Goal: Transaction & Acquisition: Purchase product/service

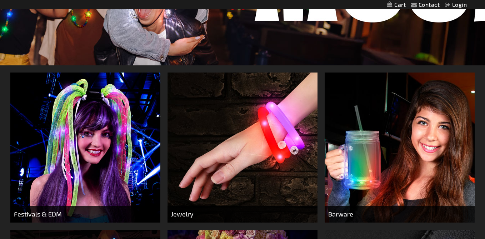
scroll to position [202, 0]
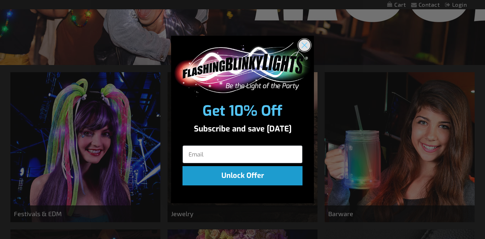
click at [307, 41] on circle "Close dialog" at bounding box center [304, 45] width 12 height 12
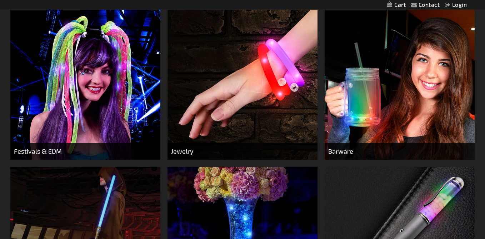
scroll to position [265, 0]
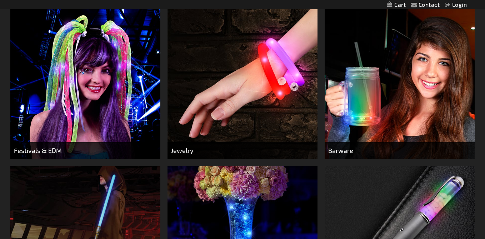
click at [117, 109] on img at bounding box center [85, 84] width 150 height 150
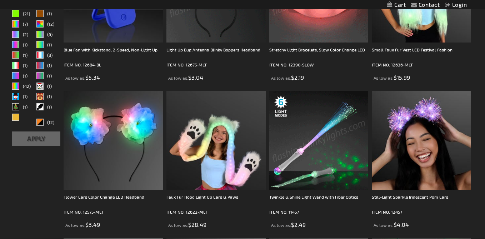
scroll to position [285, 0]
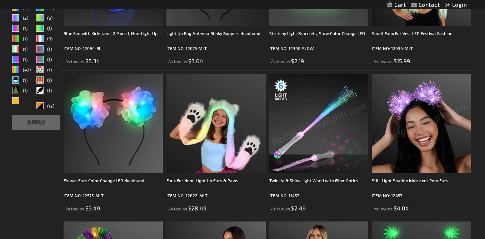
click at [411, 154] on img at bounding box center [421, 123] width 99 height 99
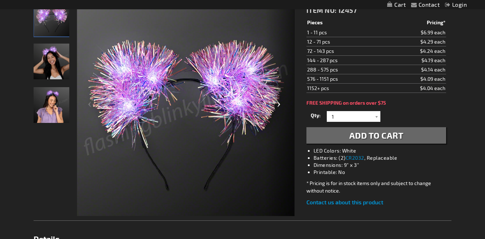
scroll to position [112, 0]
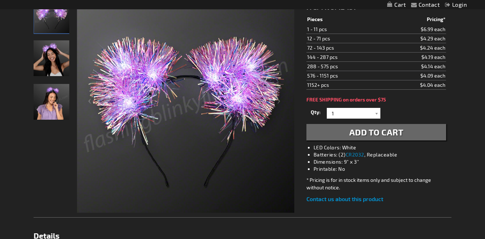
click at [442, 40] on td "$4.29 each" at bounding box center [414, 38] width 64 height 9
click at [377, 113] on div at bounding box center [376, 113] width 7 height 11
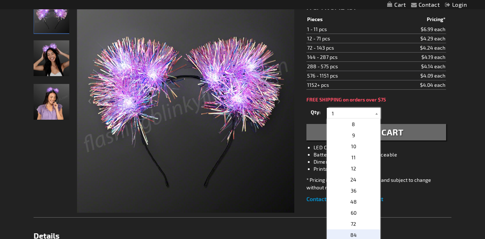
scroll to position [77, 0]
click at [358, 184] on p "24" at bounding box center [354, 180] width 54 height 11
type input "24"
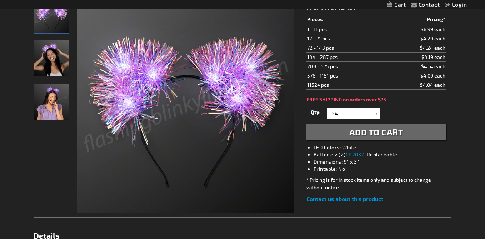
click at [373, 135] on span "Add to Cart" at bounding box center [376, 132] width 54 height 10
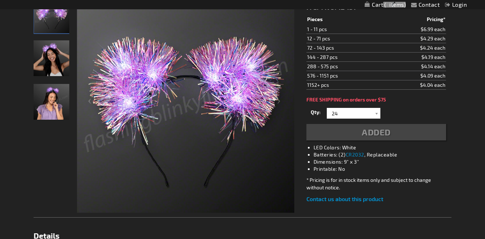
scroll to position [128, 0]
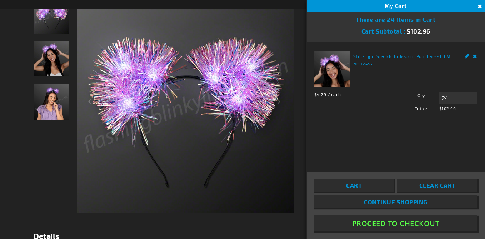
click at [385, 202] on span "Continue Shopping" at bounding box center [396, 201] width 64 height 7
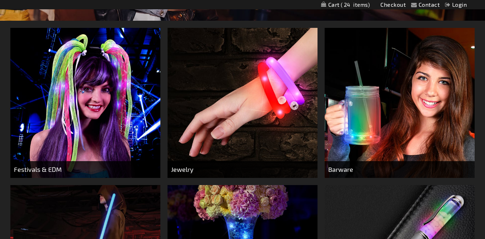
scroll to position [258, 0]
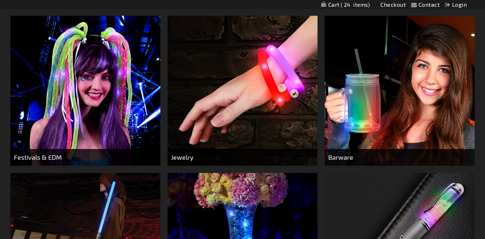
click at [68, 122] on img at bounding box center [85, 91] width 150 height 150
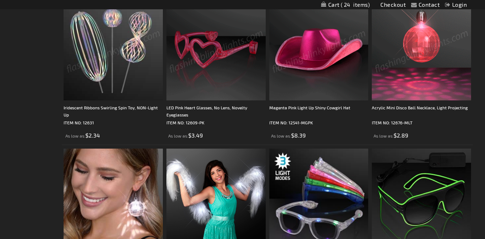
scroll to position [950, 0]
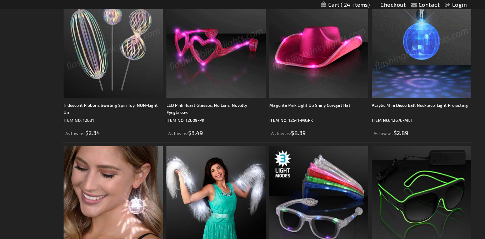
click at [140, 76] on img at bounding box center [113, 48] width 99 height 99
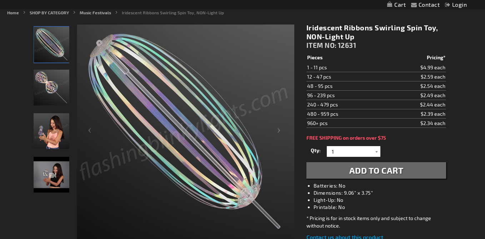
scroll to position [82, 0]
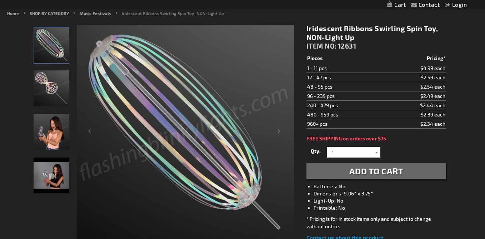
click at [60, 177] on img "Iridescent Ribbons Swirling Spin Toy, NON-Light Up" at bounding box center [52, 175] width 36 height 36
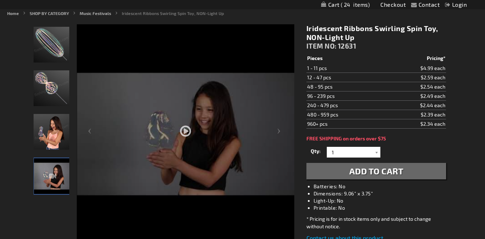
click at [185, 130] on div at bounding box center [185, 154] width 217 height 261
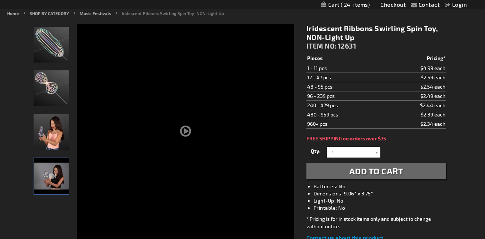
click at [50, 96] on img "Iridescent Ribbons Swirling Spin Toy, NON-Light Up" at bounding box center [52, 88] width 36 height 36
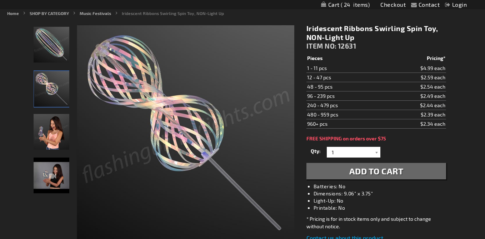
click at [54, 124] on img "Iridescent Ribbons Swirling Spin Toy, NON-Light Up" at bounding box center [52, 132] width 36 height 36
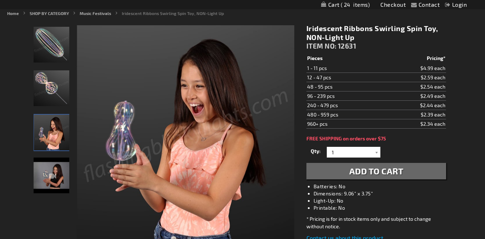
click at [55, 163] on img "Iridescent Ribbons Swirling Spin Toy, NON-Light Up" at bounding box center [52, 175] width 36 height 36
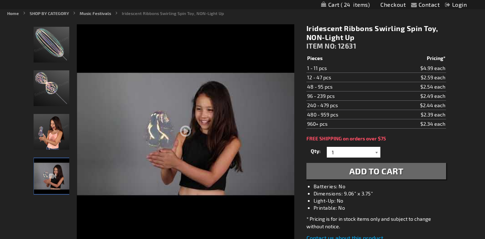
click at [375, 151] on div at bounding box center [376, 152] width 7 height 11
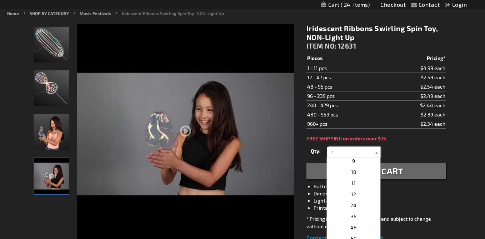
scroll to position [87, 0]
click at [361, 210] on p "24" at bounding box center [354, 208] width 54 height 11
type input "24"
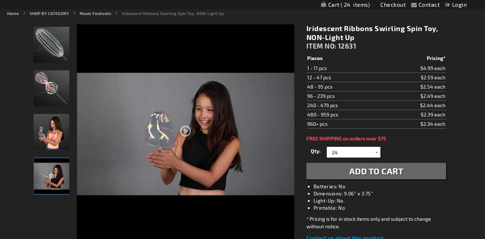
click at [374, 175] on span "Add to Cart" at bounding box center [376, 171] width 54 height 10
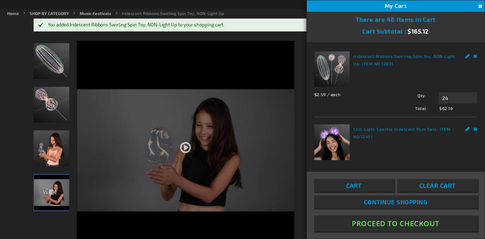
click at [218, 62] on div at bounding box center [185, 136] width 217 height 196
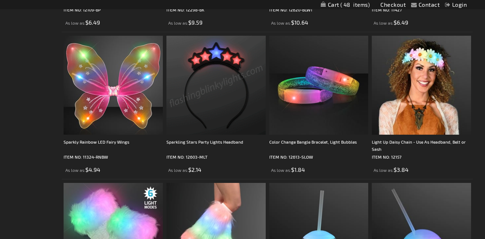
scroll to position [1357, 0]
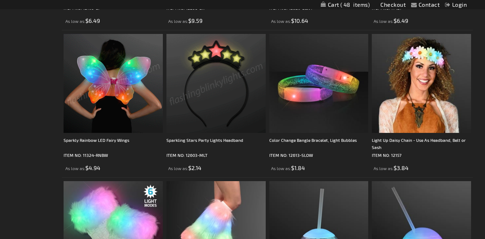
click at [119, 104] on img at bounding box center [113, 83] width 99 height 99
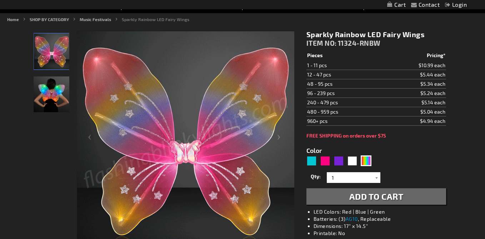
scroll to position [77, 0]
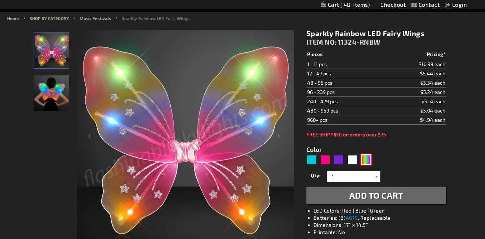
click at [367, 161] on div "Multicolor" at bounding box center [366, 159] width 11 height 11
click at [375, 176] on div at bounding box center [376, 176] width 7 height 11
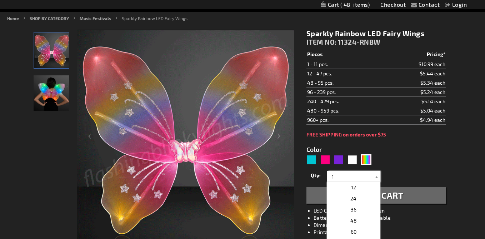
scroll to position [120, 0]
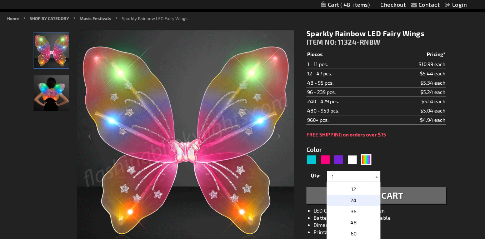
click at [363, 202] on p "24" at bounding box center [354, 200] width 54 height 11
type input "24"
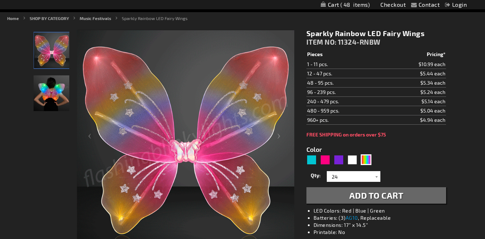
click at [327, 196] on button "Add to Cart" at bounding box center [376, 195] width 140 height 16
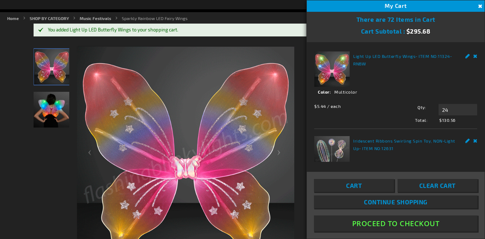
click at [45, 140] on div at bounding box center [52, 155] width 36 height 219
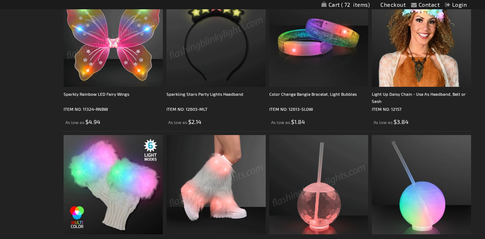
scroll to position [1407, 0]
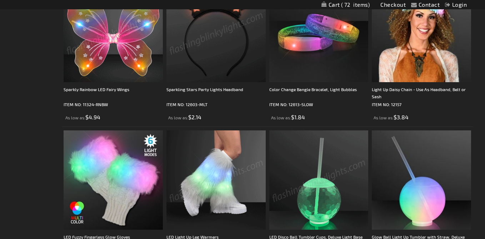
click at [236, 188] on img at bounding box center [215, 179] width 99 height 99
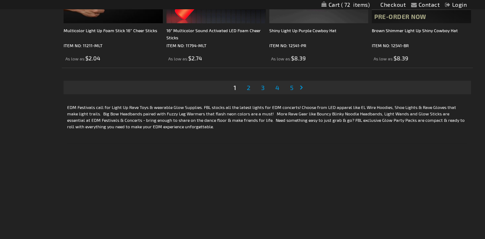
scroll to position [2349, 0]
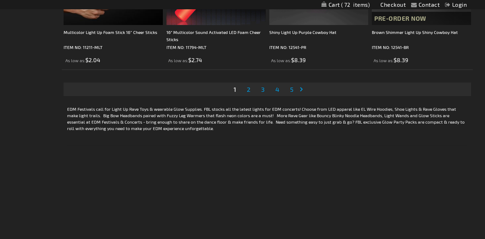
click at [249, 89] on span "2" at bounding box center [249, 89] width 4 height 8
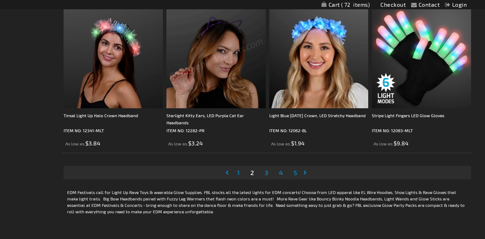
scroll to position [2266, 0]
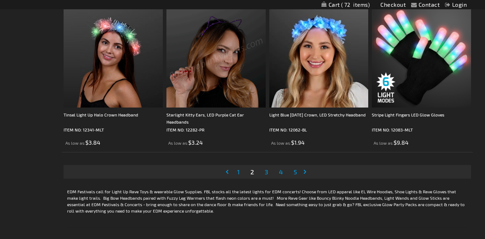
click at [267, 175] on span "3" at bounding box center [267, 172] width 4 height 8
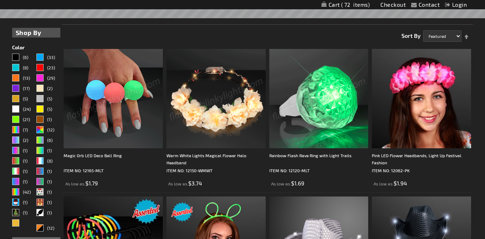
scroll to position [165, 0]
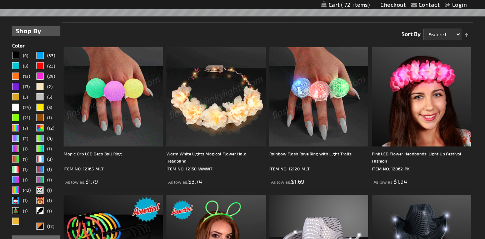
click at [137, 124] on img at bounding box center [113, 96] width 99 height 99
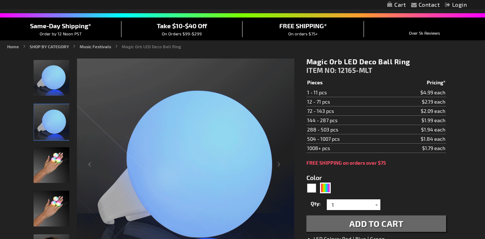
scroll to position [50, 0]
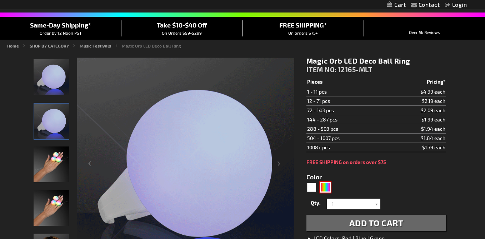
click at [324, 185] on div "Multicolor" at bounding box center [325, 187] width 11 height 11
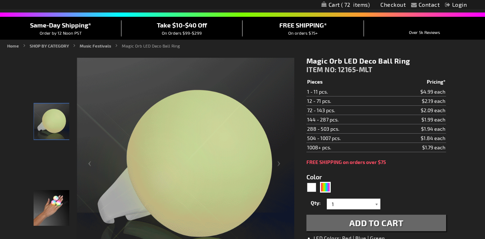
click at [378, 205] on div at bounding box center [376, 204] width 7 height 11
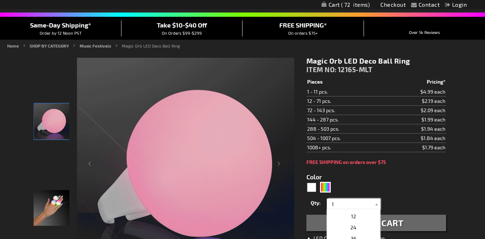
scroll to position [121, 0]
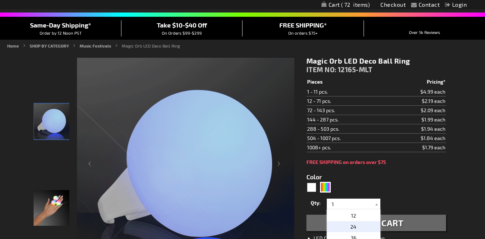
click at [357, 225] on p "24" at bounding box center [354, 226] width 54 height 11
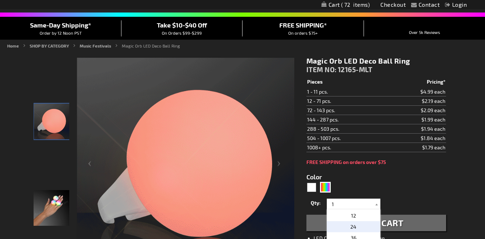
type input "24"
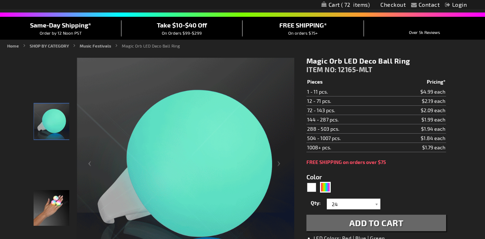
click at [347, 225] on button "Add to Cart" at bounding box center [376, 223] width 140 height 16
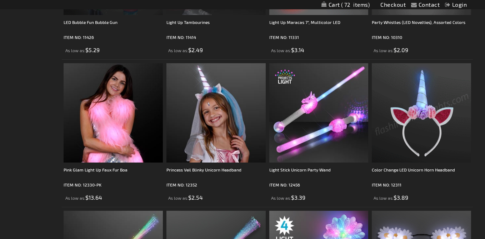
scroll to position [1181, 0]
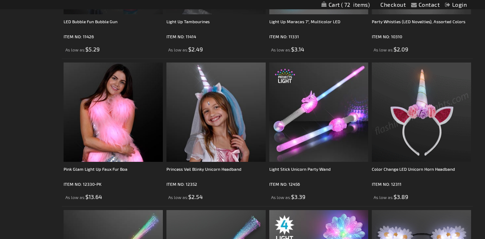
click at [430, 146] on img at bounding box center [421, 111] width 99 height 99
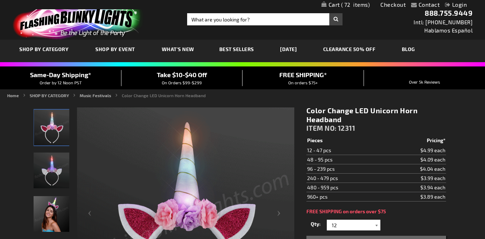
click at [376, 224] on div at bounding box center [376, 225] width 7 height 11
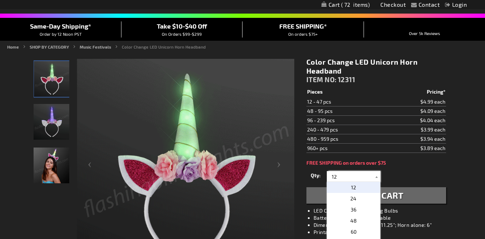
scroll to position [49, 0]
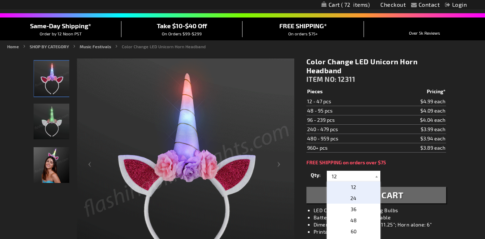
click at [362, 200] on p "24" at bounding box center [354, 197] width 54 height 11
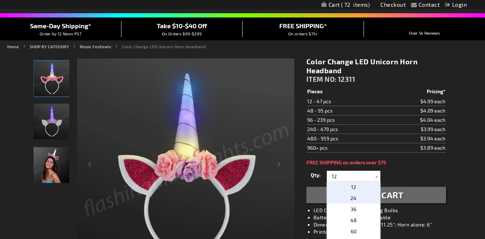
type input "24"
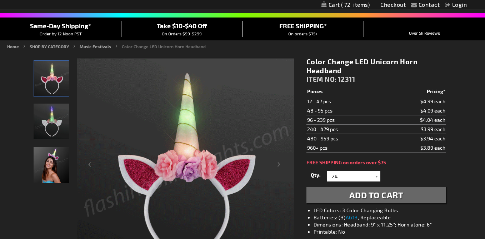
click at [363, 196] on span "Add to Cart" at bounding box center [376, 195] width 54 height 10
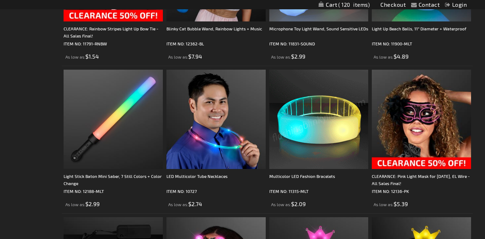
scroll to position [2058, 0]
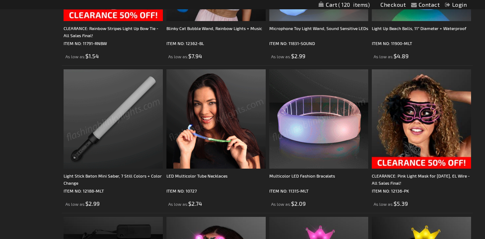
click at [123, 142] on img at bounding box center [113, 118] width 99 height 99
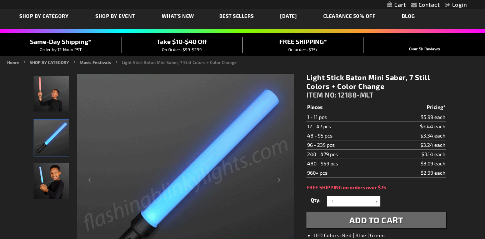
scroll to position [35, 0]
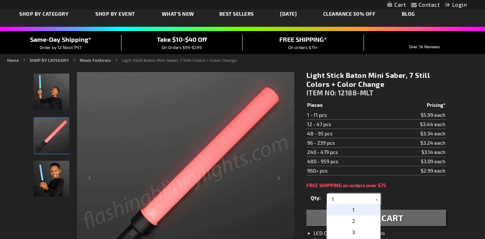
click at [351, 200] on input "1" at bounding box center [354, 199] width 52 height 11
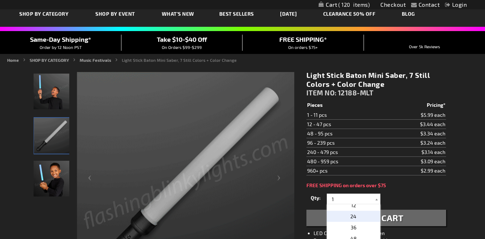
click at [356, 217] on p "24" at bounding box center [354, 216] width 54 height 11
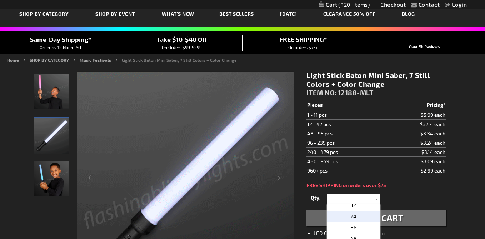
type input "24"
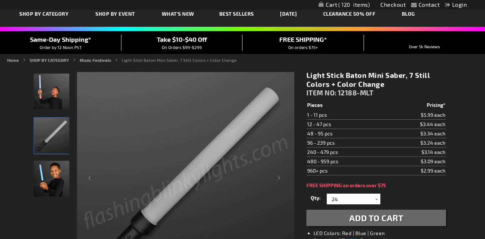
click at [360, 217] on span "Add to Cart" at bounding box center [376, 217] width 54 height 10
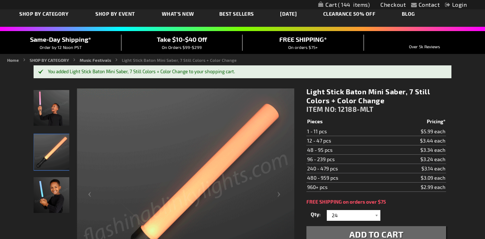
scroll to position [39, 0]
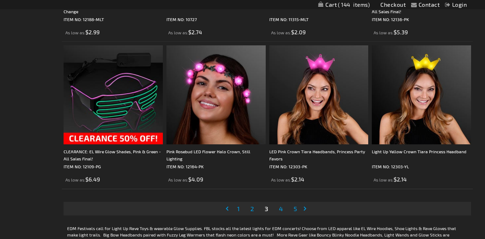
scroll to position [2230, 0]
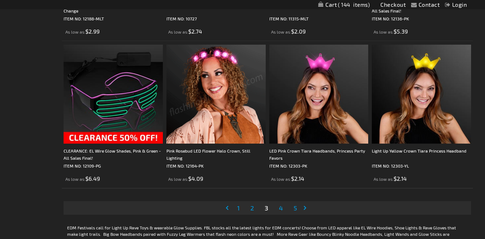
click at [281, 211] on span "4" at bounding box center [281, 208] width 4 height 8
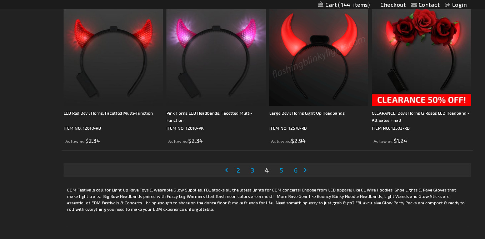
scroll to position [2270, 0]
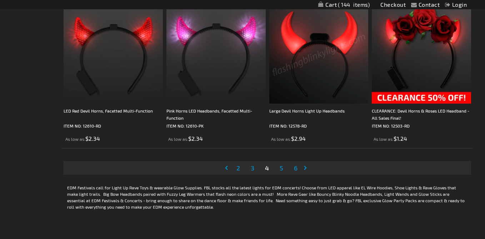
click at [282, 172] on span "5" at bounding box center [282, 168] width 4 height 8
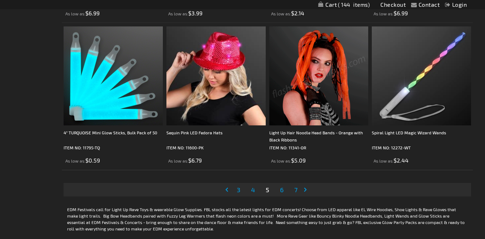
scroll to position [2250, 0]
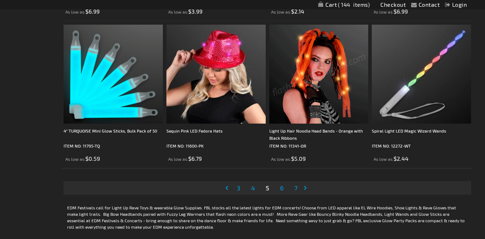
click at [282, 191] on span "6" at bounding box center [282, 188] width 4 height 8
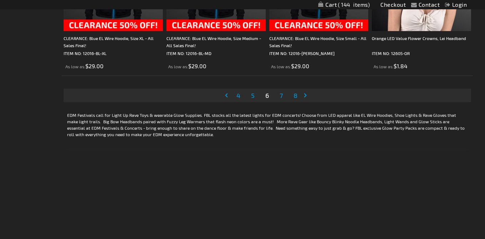
scroll to position [2344, 0]
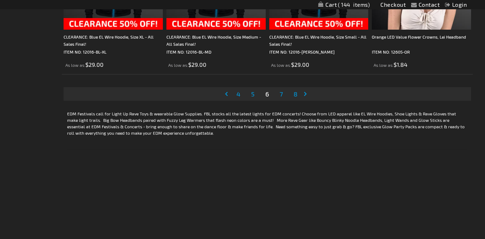
click at [282, 97] on span "7" at bounding box center [281, 94] width 3 height 8
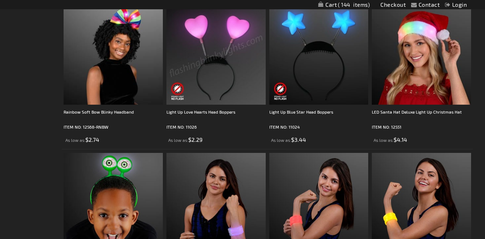
scroll to position [945, 0]
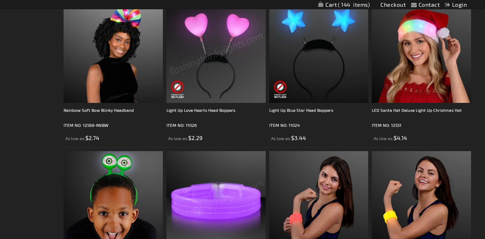
click at [217, 82] on img at bounding box center [215, 53] width 99 height 99
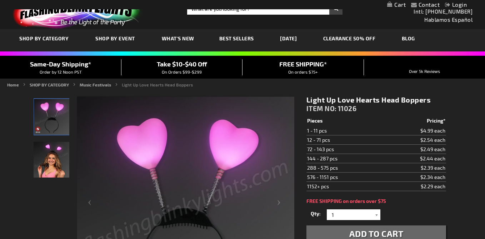
scroll to position [11, 0]
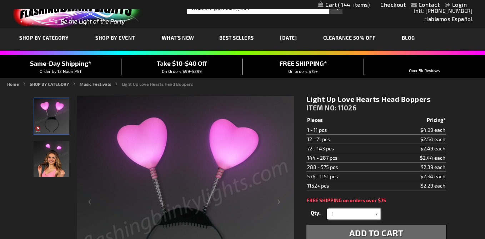
click at [349, 217] on input "1" at bounding box center [354, 214] width 52 height 11
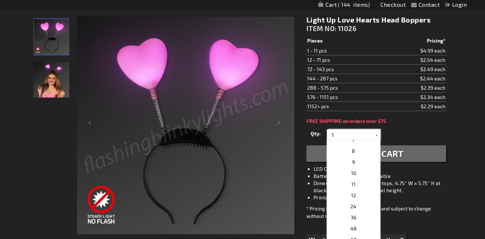
scroll to position [73, 0]
click at [353, 210] on p "24" at bounding box center [354, 205] width 54 height 11
type input "24"
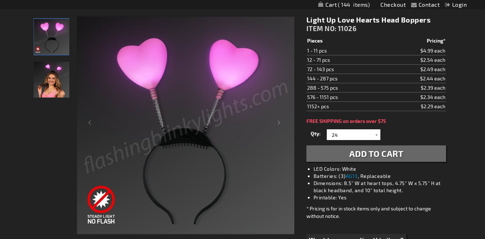
click at [354, 157] on span "Add to Cart" at bounding box center [376, 153] width 54 height 10
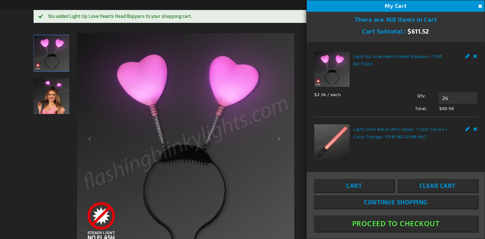
click at [50, 155] on div at bounding box center [52, 141] width 36 height 219
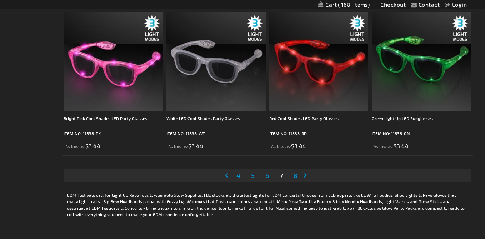
scroll to position [2263, 0]
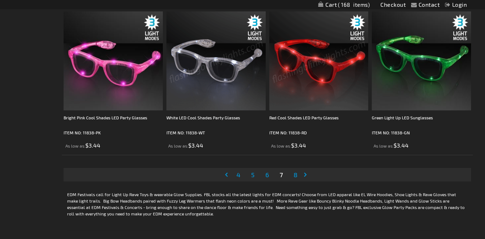
click at [296, 176] on span "8" at bounding box center [295, 175] width 4 height 8
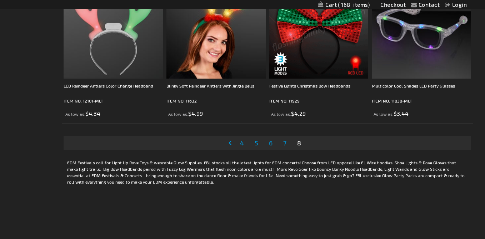
scroll to position [993, 0]
